Goal: Navigation & Orientation: Find specific page/section

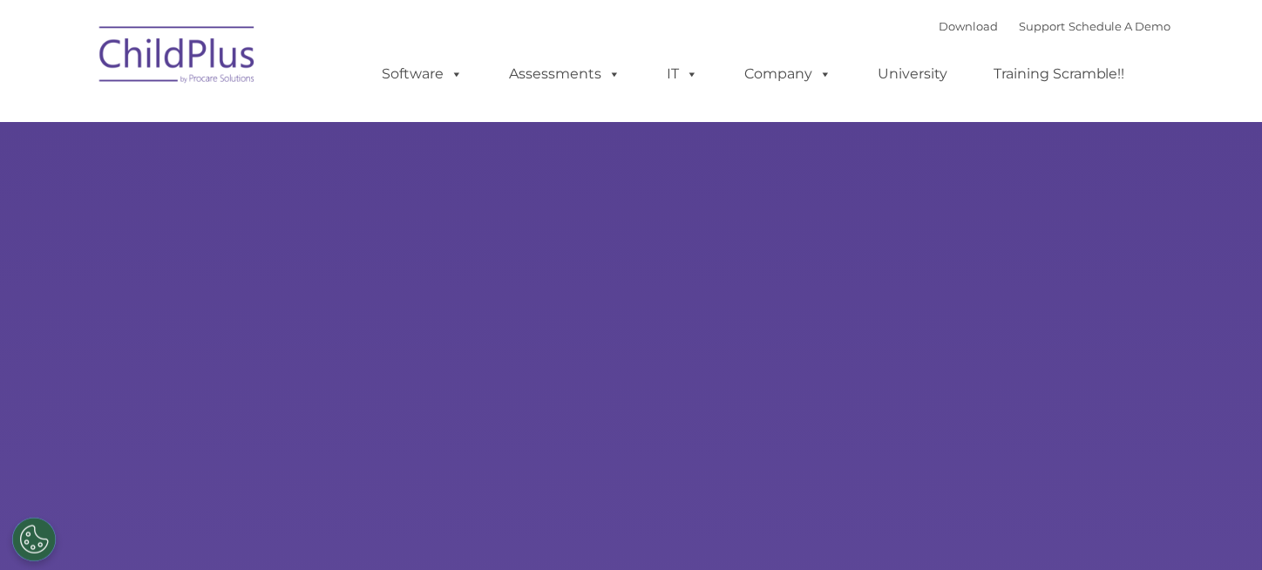
select select "MEDIUM"
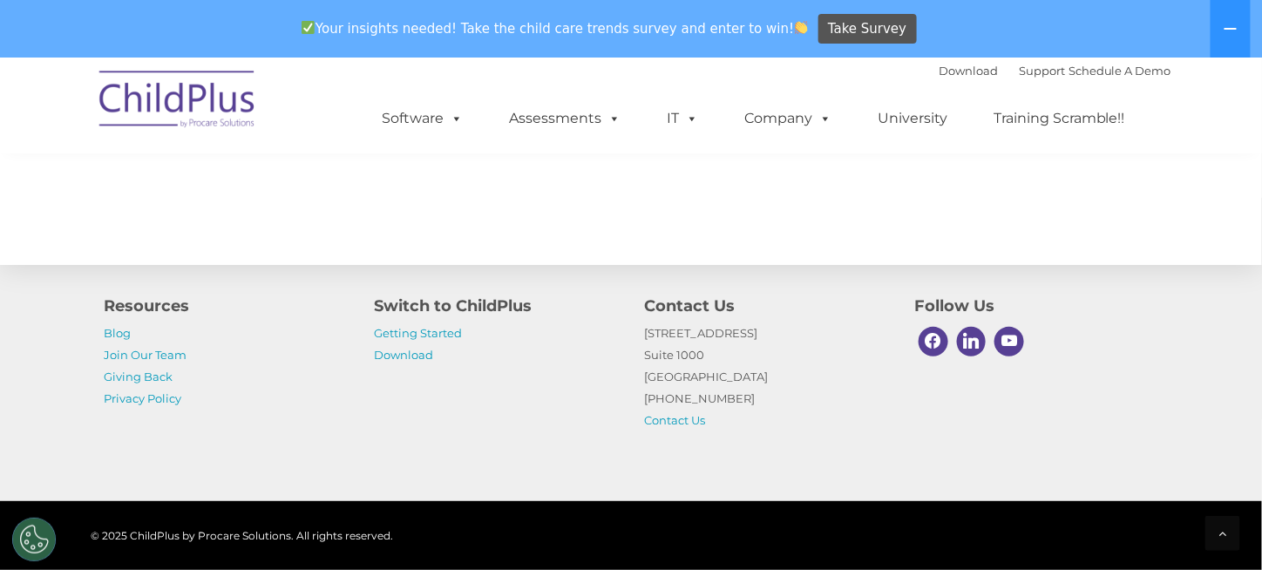
scroll to position [2035, 0]
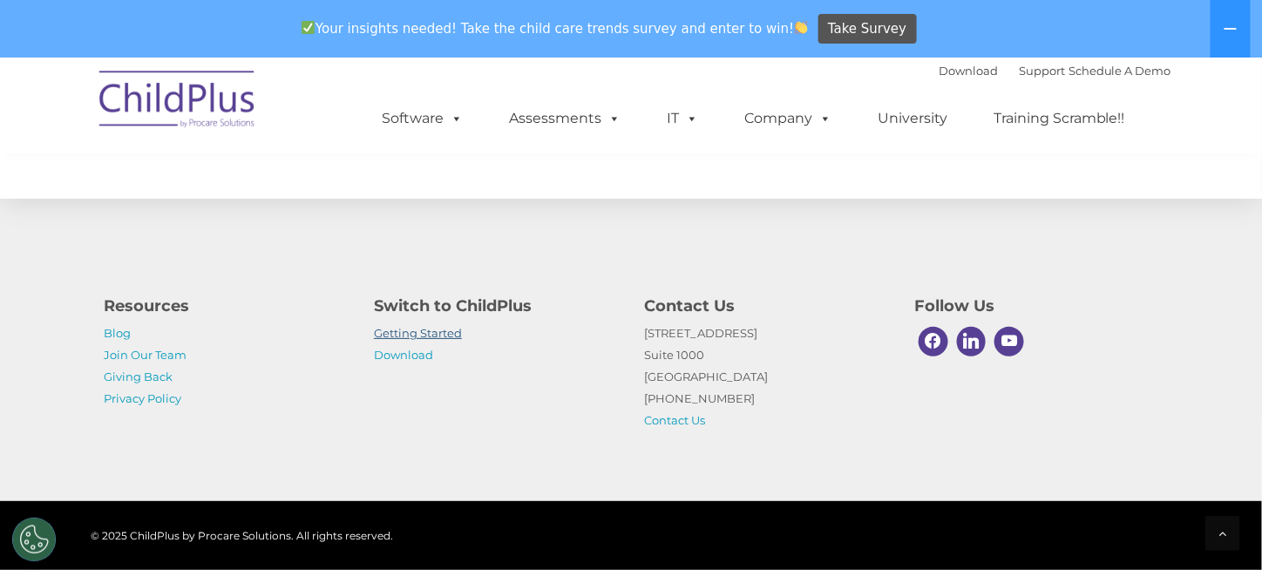
click at [403, 327] on link "Getting Started" at bounding box center [418, 333] width 88 height 14
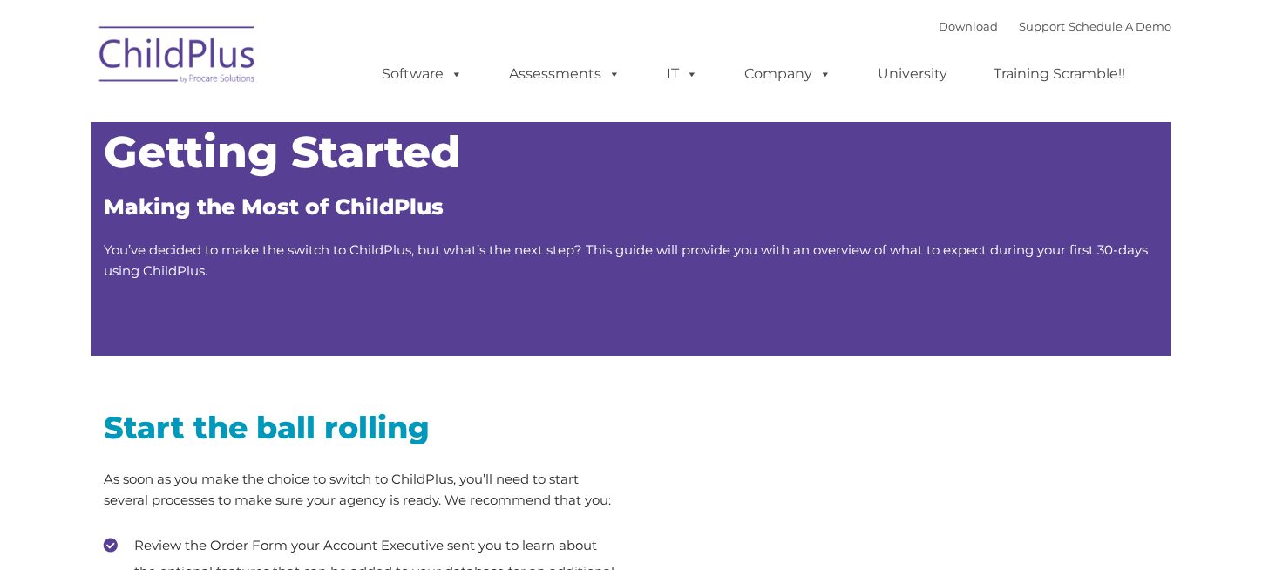
type input ""
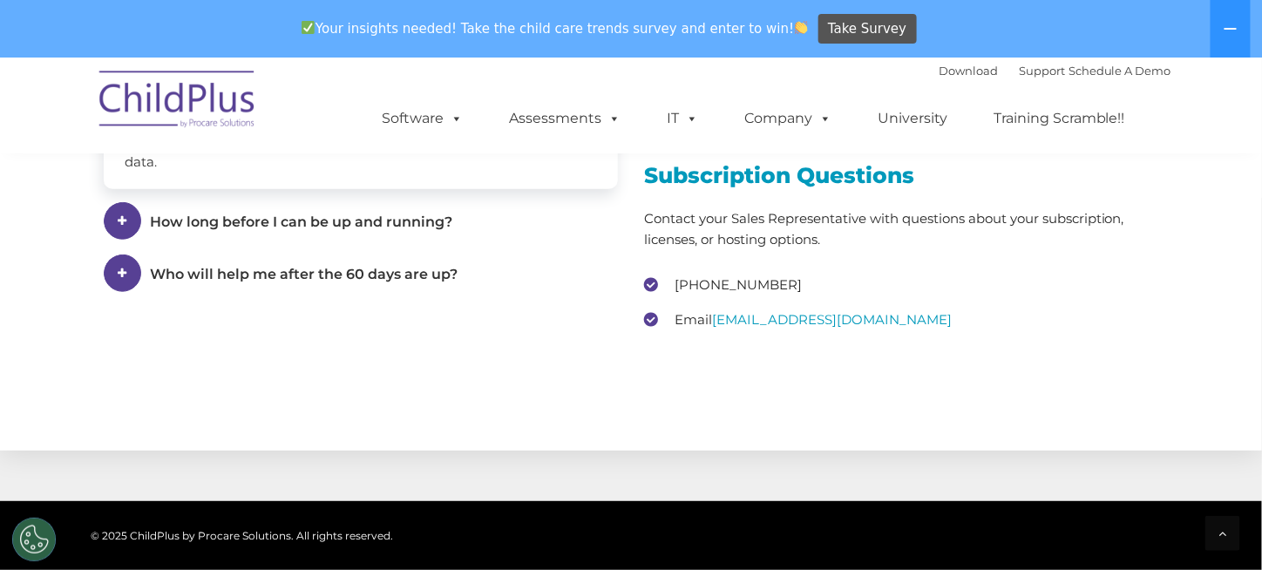
scroll to position [2580, 0]
click at [157, 85] on img at bounding box center [178, 101] width 174 height 87
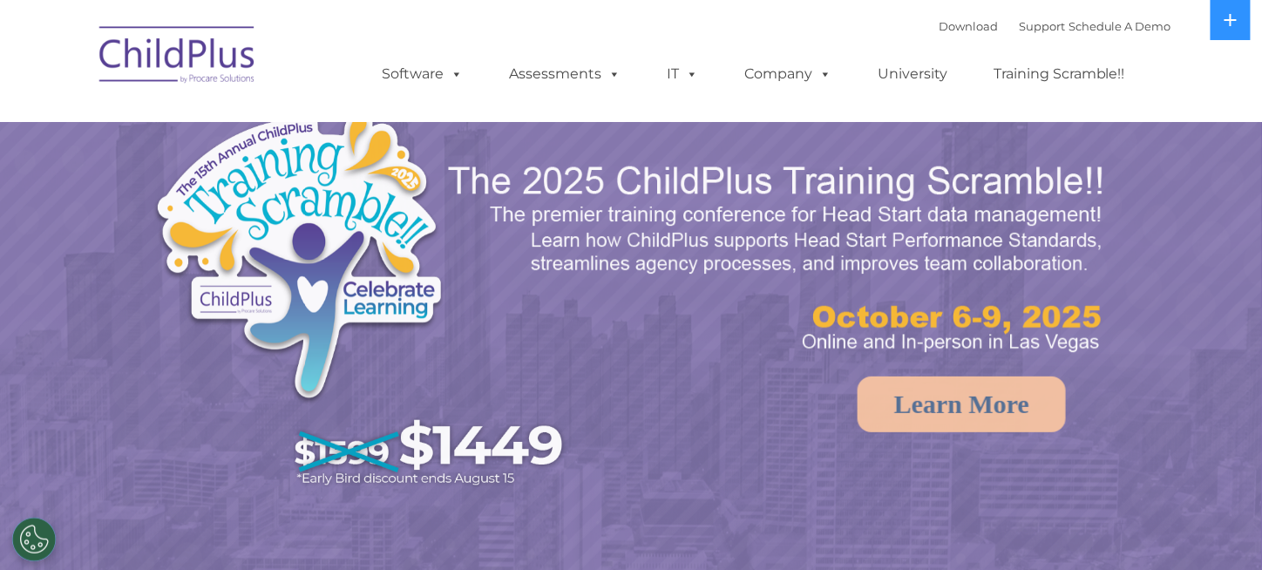
select select "MEDIUM"
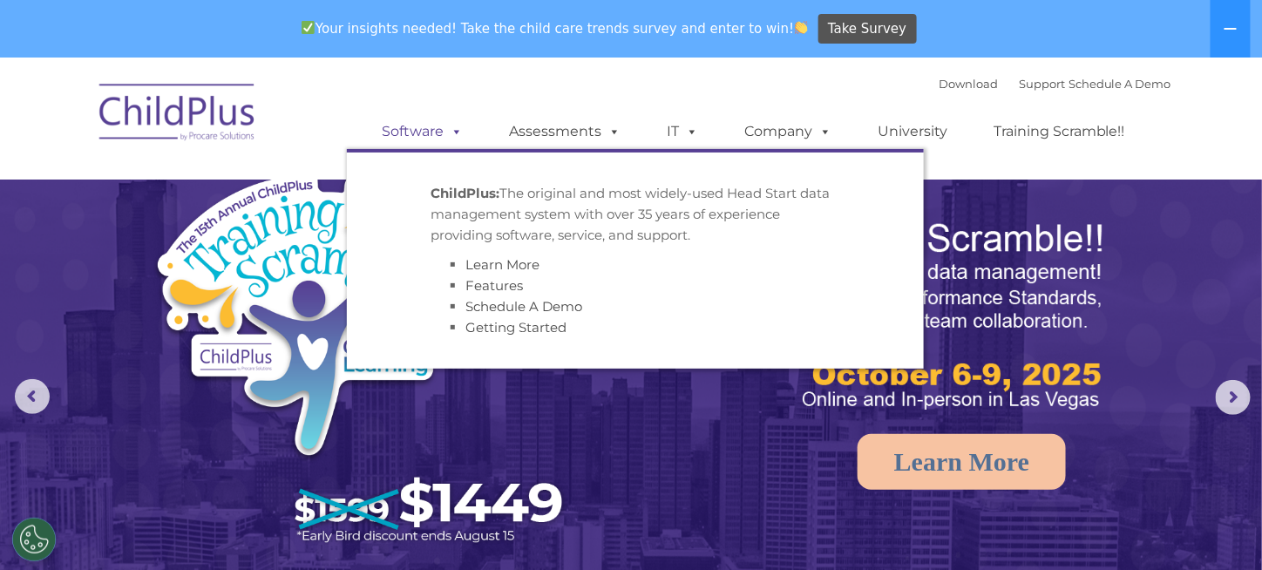
click at [439, 133] on link "Software" at bounding box center [422, 131] width 116 height 35
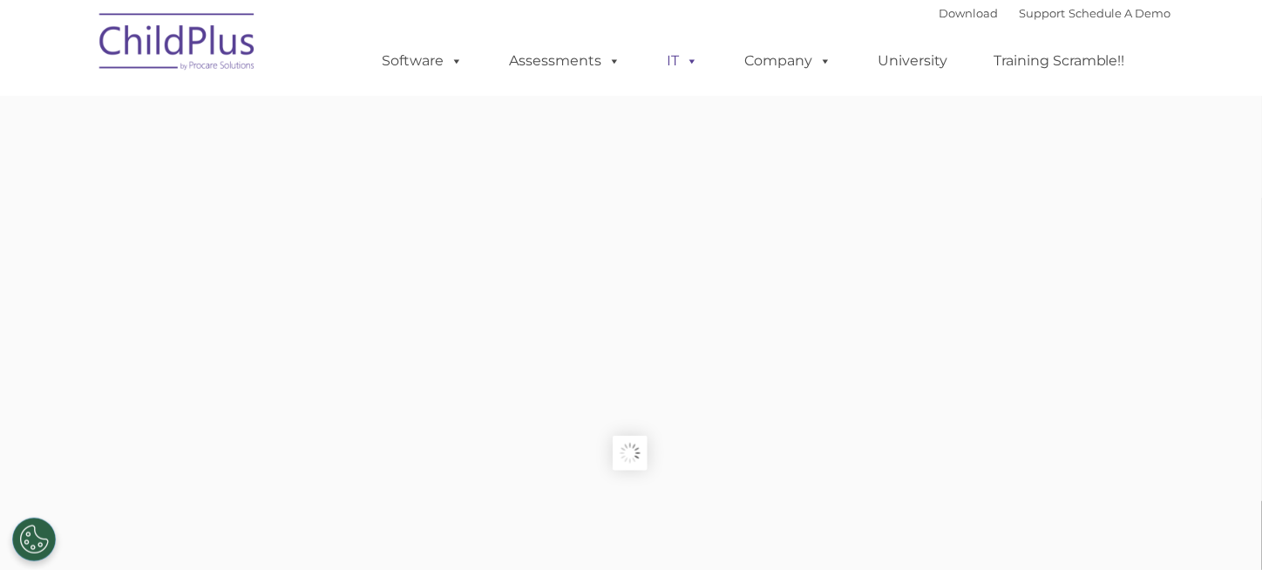
type input ""
click at [678, 77] on link "IT" at bounding box center [682, 61] width 66 height 35
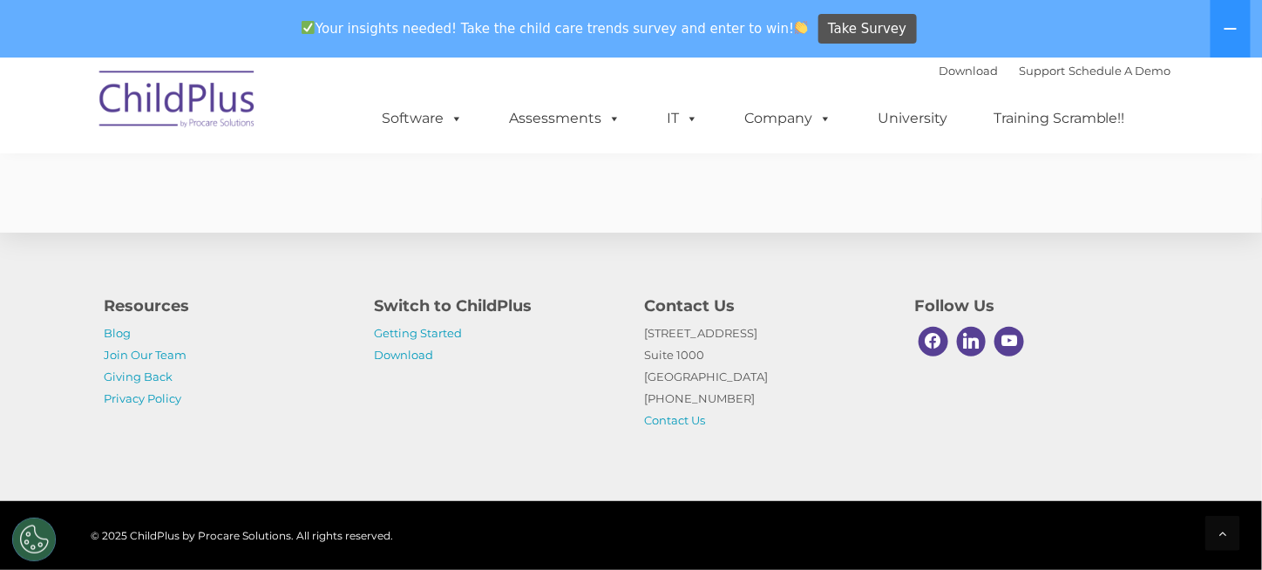
scroll to position [4393, 0]
